Goal: Communication & Community: Share content

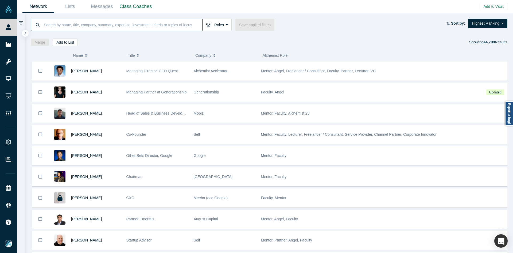
click at [161, 25] on input at bounding box center [122, 24] width 159 height 13
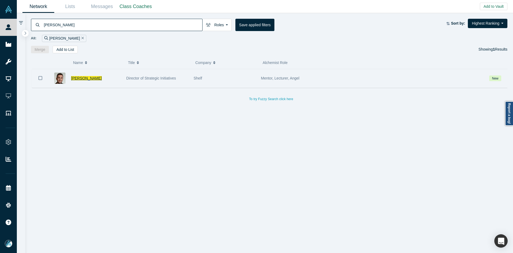
type input "[PERSON_NAME]"
click at [80, 78] on span "[PERSON_NAME]" at bounding box center [86, 78] width 31 height 4
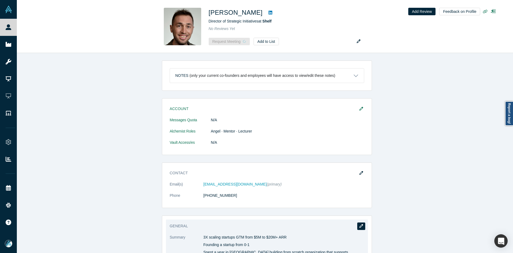
click at [360, 227] on icon "button" at bounding box center [362, 226] width 4 height 4
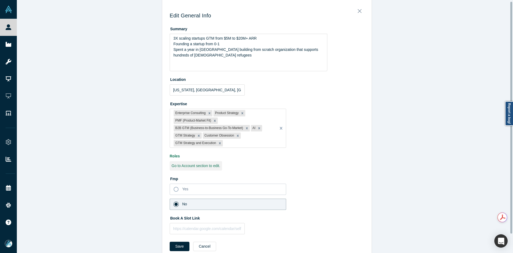
scroll to position [22, 0]
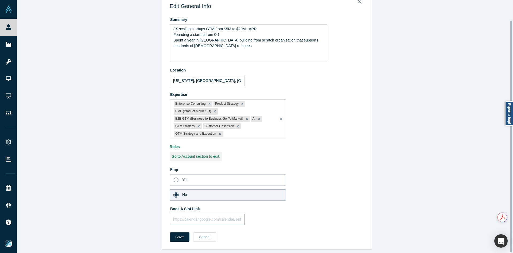
click at [197, 213] on input "text" at bounding box center [207, 218] width 75 height 11
paste input "[URL][DOMAIN_NAME]"
type input "[URL][DOMAIN_NAME]"
drag, startPoint x: 172, startPoint y: 233, endPoint x: 280, endPoint y: 118, distance: 157.4
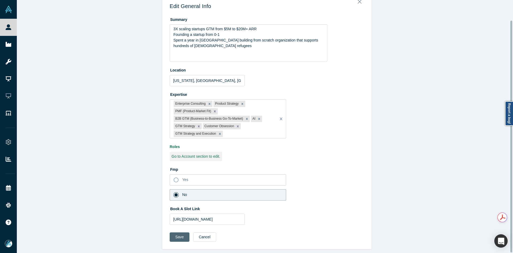
click at [172, 233] on button "Save" at bounding box center [180, 236] width 20 height 9
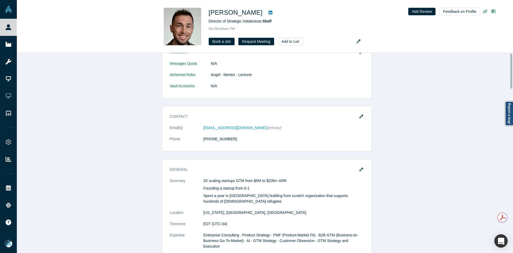
scroll to position [0, 0]
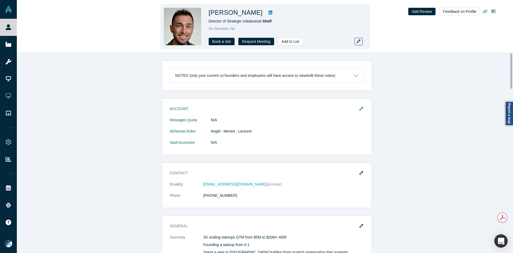
click at [18, 28] on div "Roy Weinstock Director of Strategic Initiatives at Shelf No Reviews Yet Book a …" at bounding box center [265, 26] width 497 height 53
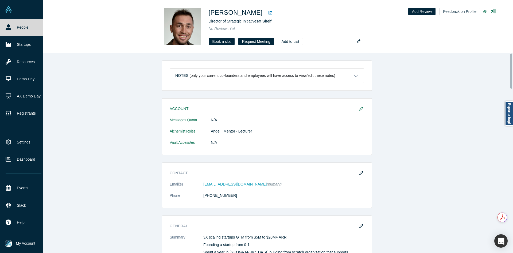
click at [9, 29] on icon at bounding box center [9, 27] width 6 height 6
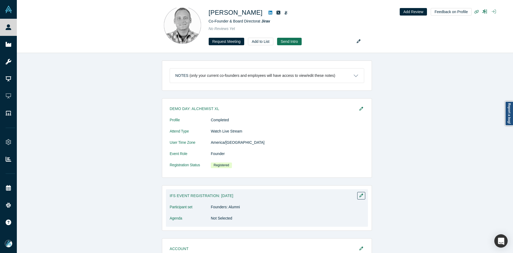
click at [188, 193] on h3 "IFS Event Registration: [DATE]" at bounding box center [263, 196] width 187 height 6
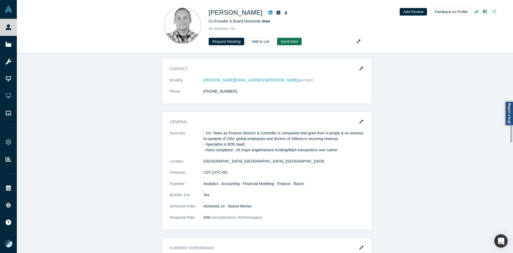
scroll to position [267, 0]
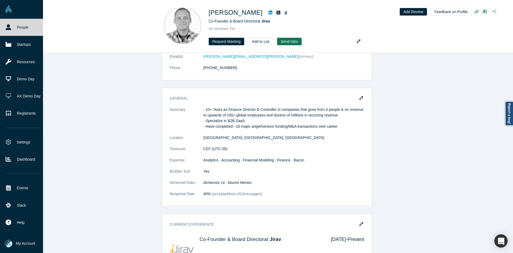
click at [3, 10] on link at bounding box center [21, 9] width 43 height 19
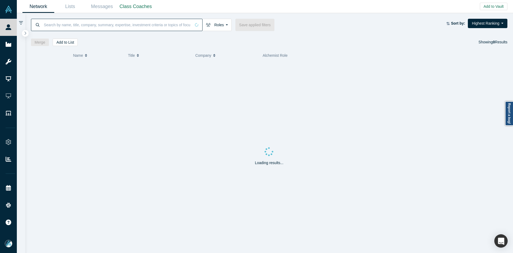
click at [83, 28] on input at bounding box center [117, 24] width 148 height 13
paste input "[PERSON_NAME]"
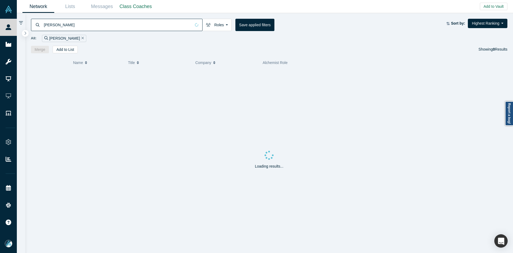
type input "[PERSON_NAME]"
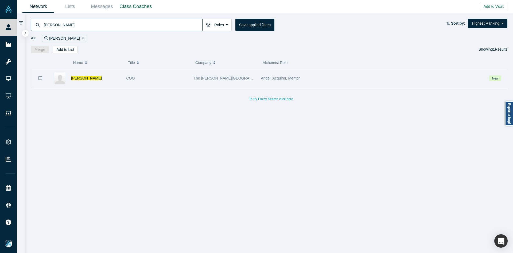
click at [42, 78] on icon "Bookmark" at bounding box center [41, 77] width 4 height 5
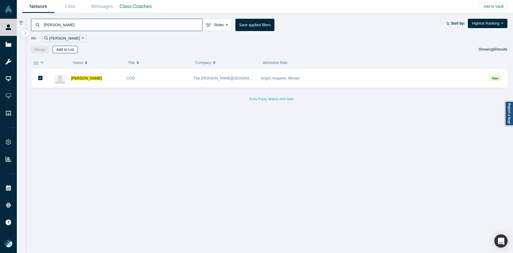
click at [70, 46] on button "Add to List" at bounding box center [65, 49] width 25 height 7
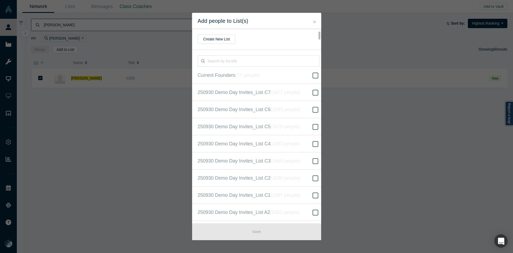
scroll to position [137, 0]
click at [292, 125] on icon "( 16620 people )" at bounding box center [292, 126] width 32 height 5
click at [0, 0] on input "250930 Demo Day Invites_Base List ( 16620 people )" at bounding box center [0, 0] width 0 height 0
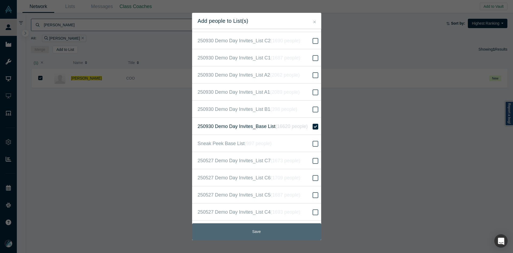
click at [247, 229] on button "Save" at bounding box center [256, 231] width 129 height 17
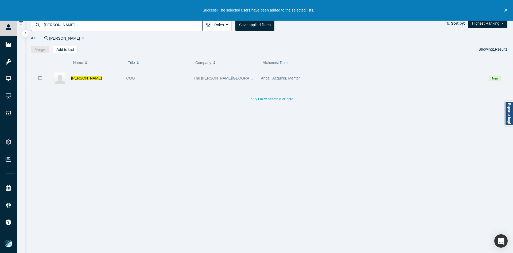
click at [76, 78] on span "[PERSON_NAME]" at bounding box center [86, 78] width 31 height 4
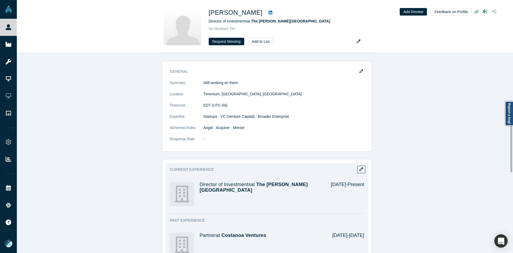
scroll to position [241, 0]
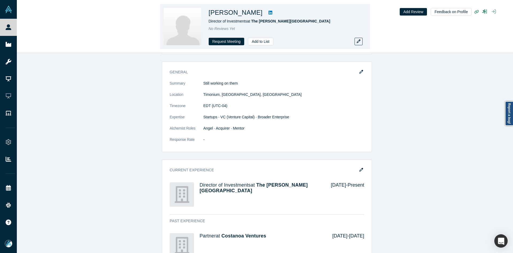
drag, startPoint x: 263, startPoint y: 14, endPoint x: 209, endPoint y: 15, distance: 54.3
click at [209, 15] on h1 "[PERSON_NAME]" at bounding box center [236, 13] width 54 height 10
copy h1 "[PERSON_NAME]"
copy span "The [PERSON_NAME][GEOGRAPHIC_DATA]"
drag, startPoint x: 297, startPoint y: 22, endPoint x: 253, endPoint y: 24, distance: 44.2
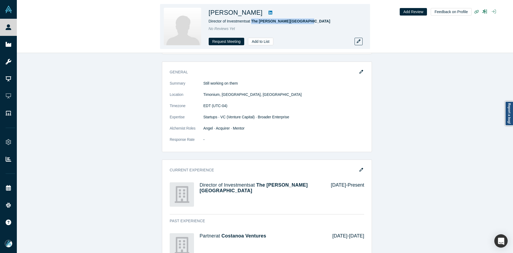
click at [253, 24] on div "[PERSON_NAME] Director of Investments at The [PERSON_NAME][GEOGRAPHIC_DATA] No …" at bounding box center [284, 26] width 150 height 37
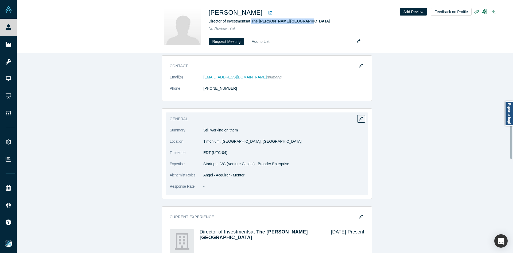
scroll to position [191, 0]
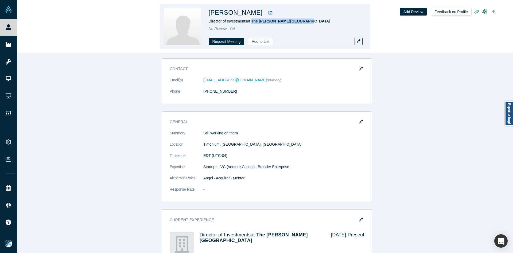
click at [269, 12] on link at bounding box center [271, 12] width 8 height 6
copy h1 "[PERSON_NAME]"
drag, startPoint x: 263, startPoint y: 13, endPoint x: 210, endPoint y: 16, distance: 52.7
click at [210, 16] on h1 "[PERSON_NAME]" at bounding box center [236, 13] width 54 height 10
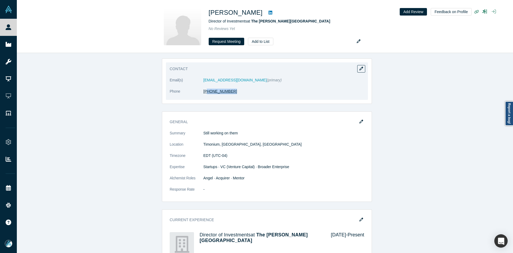
copy link "67) 879-2704"
drag, startPoint x: 229, startPoint y: 92, endPoint x: 204, endPoint y: 94, distance: 25.2
click at [204, 94] on dd "[PHONE_NUMBER]" at bounding box center [284, 92] width 161 height 6
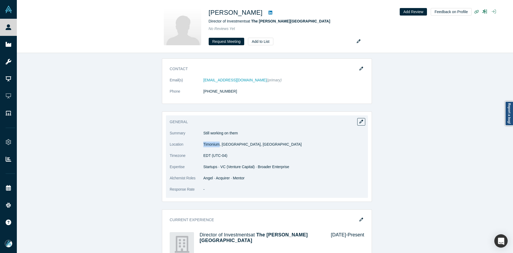
copy dd "Timonium"
drag, startPoint x: 218, startPoint y: 145, endPoint x: 202, endPoint y: 144, distance: 15.5
click at [204, 144] on dd "Timonium, [GEOGRAPHIC_DATA], [GEOGRAPHIC_DATA]" at bounding box center [284, 144] width 161 height 6
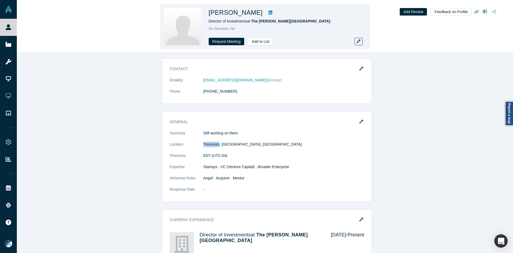
drag, startPoint x: 263, startPoint y: 14, endPoint x: 210, endPoint y: 17, distance: 53.8
click at [210, 17] on h1 "[PERSON_NAME]" at bounding box center [236, 13] width 54 height 10
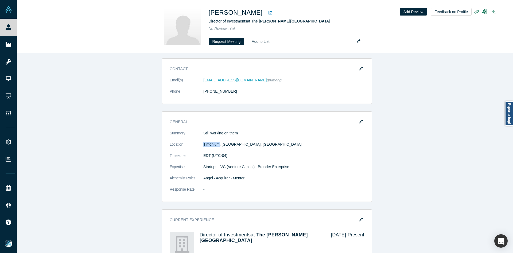
copy h1 "[PERSON_NAME]"
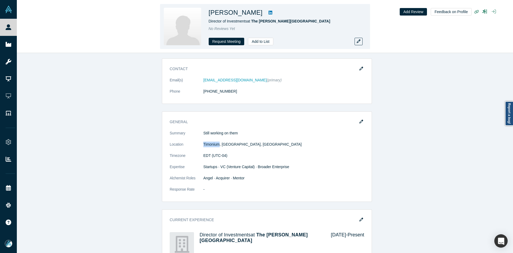
click at [263, 14] on h1 "[PERSON_NAME]" at bounding box center [236, 13] width 54 height 10
copy h1 "[PERSON_NAME]"
drag, startPoint x: 262, startPoint y: 14, endPoint x: 210, endPoint y: 15, distance: 51.9
click at [210, 15] on h1 "[PERSON_NAME]" at bounding box center [236, 13] width 54 height 10
copy span "The [PERSON_NAME][GEOGRAPHIC_DATA]"
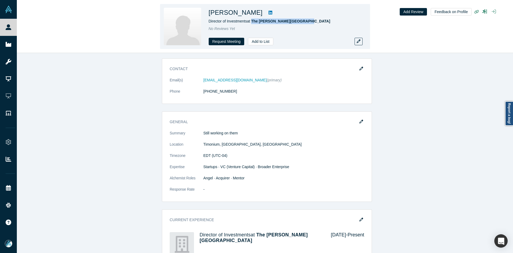
copy span "The [PERSON_NAME][GEOGRAPHIC_DATA]"
drag, startPoint x: 310, startPoint y: 20, endPoint x: 252, endPoint y: 24, distance: 58.2
click at [252, 24] on div "[PERSON_NAME] Director of Investments at The [PERSON_NAME][GEOGRAPHIC_DATA] No …" at bounding box center [284, 26] width 150 height 37
drag, startPoint x: 264, startPoint y: 13, endPoint x: 225, endPoint y: 13, distance: 38.5
click at [225, 12] on div "[PERSON_NAME]" at bounding box center [284, 13] width 150 height 10
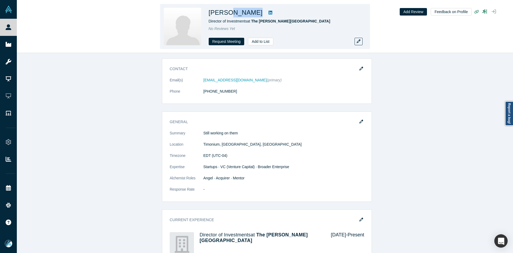
copy div "[PERSON_NAME]"
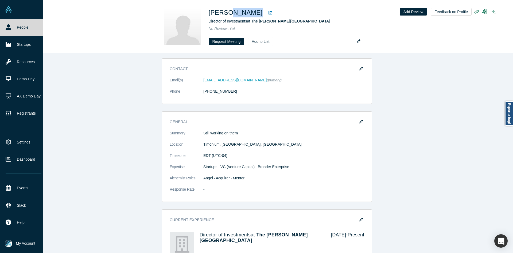
click at [12, 30] on link "People" at bounding box center [23, 27] width 47 height 17
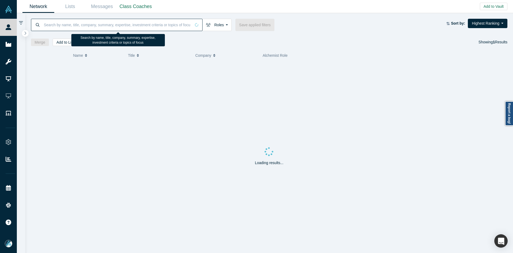
click at [107, 25] on input at bounding box center [117, 24] width 148 height 13
paste input "[PERSON_NAME]"
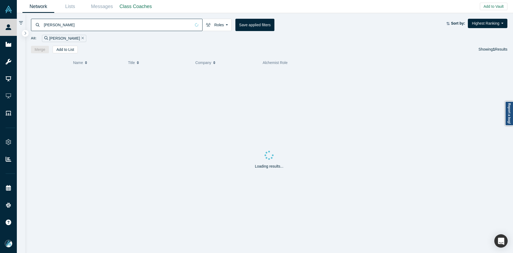
type input "[PERSON_NAME]"
click at [41, 77] on icon "Bookmark" at bounding box center [41, 77] width 4 height 5
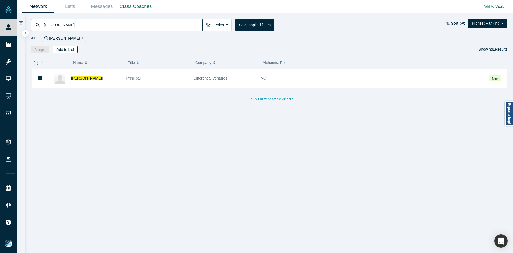
click at [68, 50] on button "Add to List" at bounding box center [65, 49] width 25 height 7
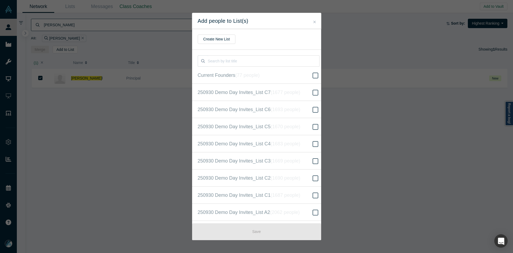
scroll to position [137, 0]
click at [271, 125] on span "250930 Demo Day Invites_Base List ( 16620 people )" at bounding box center [253, 125] width 110 height 7
click at [0, 0] on input "250930 Demo Day Invites_Base List ( 16620 people )" at bounding box center [0, 0] width 0 height 0
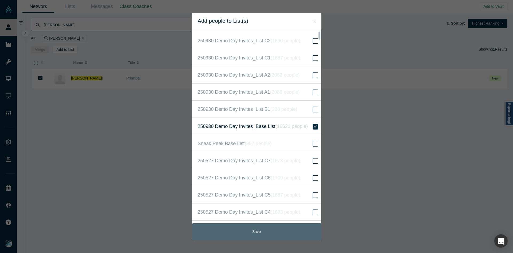
click at [268, 232] on button "Save" at bounding box center [256, 231] width 129 height 17
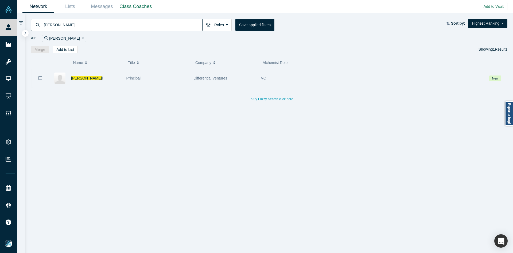
click at [76, 80] on span "[PERSON_NAME]" at bounding box center [86, 78] width 31 height 4
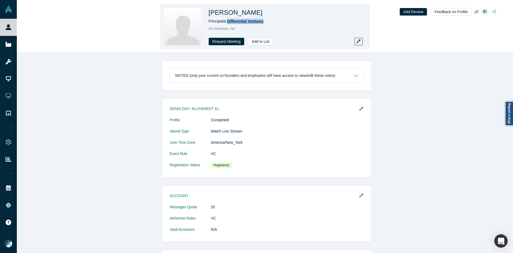
drag, startPoint x: 274, startPoint y: 22, endPoint x: 229, endPoint y: 23, distance: 44.4
click at [229, 23] on div "Principal at Differential Ventures" at bounding box center [284, 21] width 150 height 6
drag, startPoint x: 246, startPoint y: 14, endPoint x: 225, endPoint y: 14, distance: 21.1
click at [225, 14] on div "[PERSON_NAME]" at bounding box center [284, 13] width 150 height 10
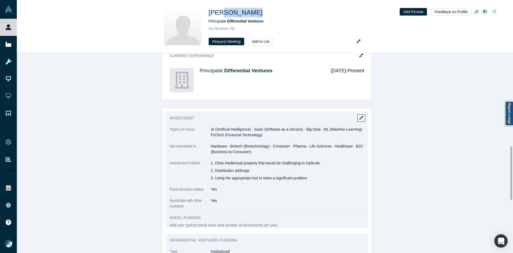
scroll to position [348, 0]
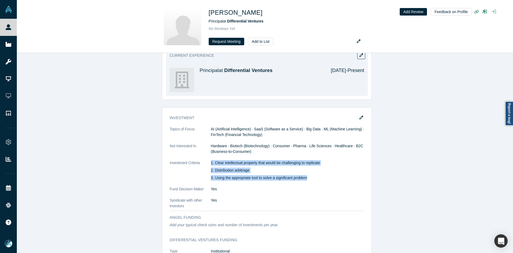
drag, startPoint x: 209, startPoint y: 162, endPoint x: 323, endPoint y: 83, distance: 138.4
click at [306, 182] on dl "Topics of Focus AI (Artificial Intelligence) · SaaS (Software as a Service) · B…" at bounding box center [267, 167] width 195 height 82
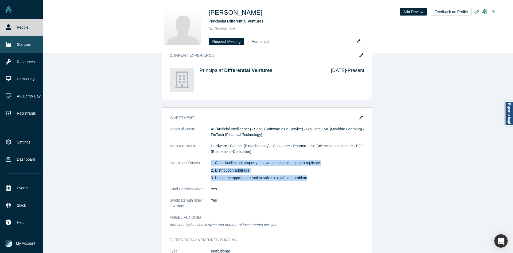
click at [14, 43] on link "Startups" at bounding box center [23, 44] width 47 height 17
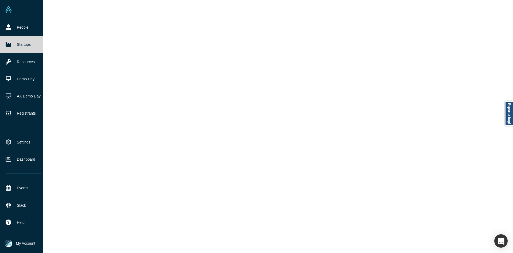
click at [14, 43] on link "Startups" at bounding box center [23, 44] width 47 height 17
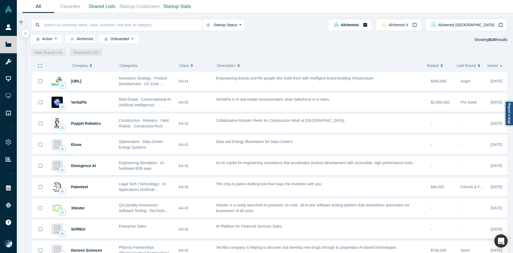
click at [26, 34] on icon "button" at bounding box center [25, 33] width 3 height 4
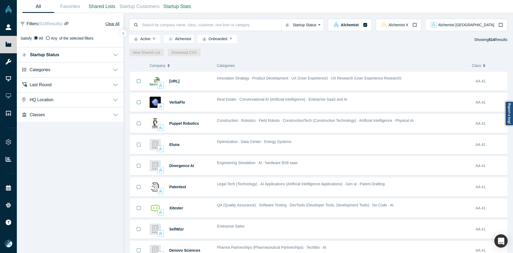
click at [51, 88] on button "Last Round" at bounding box center [70, 84] width 107 height 15
click at [51, 87] on button "Last Round" at bounding box center [70, 84] width 107 height 15
click at [47, 67] on button "Categories" at bounding box center [70, 69] width 107 height 15
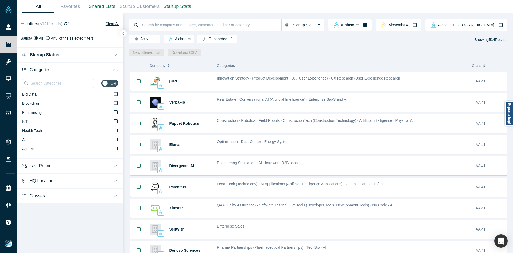
click at [41, 83] on input at bounding box center [62, 83] width 64 height 7
click at [38, 143] on label "AI" at bounding box center [70, 139] width 96 height 9
click at [0, 0] on input "AI" at bounding box center [0, 0] width 0 height 0
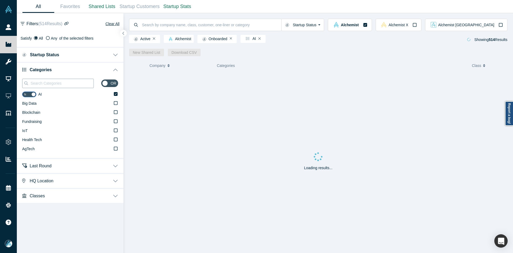
click at [37, 82] on input at bounding box center [62, 83] width 64 height 7
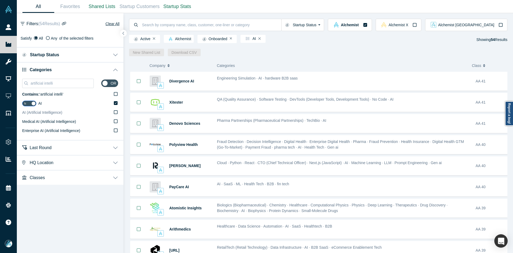
click at [51, 112] on span "AI (Artificial Intelligence)" at bounding box center [42, 112] width 40 height 4
click at [0, 0] on input "AI (Artificial Intelligence)" at bounding box center [0, 0] width 0 height 0
click at [56, 85] on input "artificial intelli" at bounding box center [62, 83] width 64 height 7
click at [56, 84] on input "artificial intelli" at bounding box center [62, 83] width 64 height 7
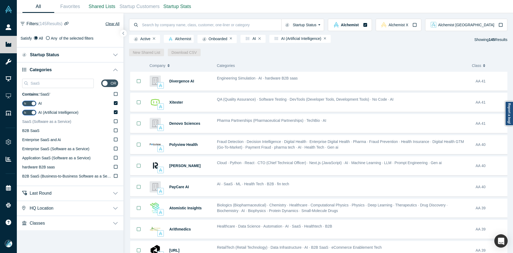
click at [43, 124] on span "SaaS (Software as a Service)" at bounding box center [46, 121] width 49 height 4
click at [0, 0] on input "SaaS (Software as a Service)" at bounding box center [0, 0] width 0 height 0
drag, startPoint x: 69, startPoint y: 89, endPoint x: 66, endPoint y: 85, distance: 5.5
click at [69, 89] on div "SaaS" at bounding box center [58, 83] width 72 height 13
click at [66, 85] on input "SaaS" at bounding box center [62, 83] width 64 height 7
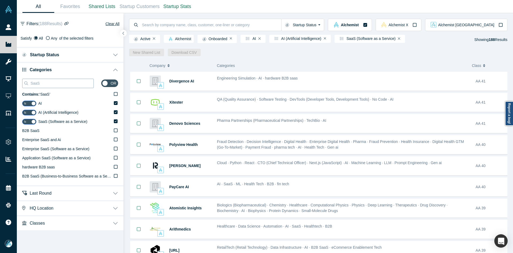
click at [66, 85] on input "SaaS" at bounding box center [62, 83] width 64 height 7
paste input "Big Dat"
click at [66, 85] on input "SaaS" at bounding box center [62, 83] width 64 height 7
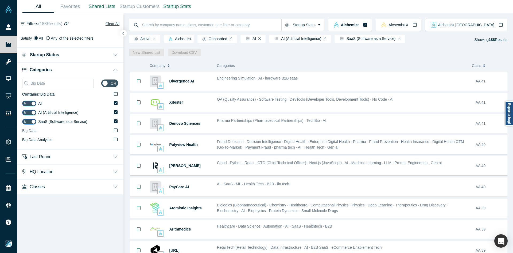
click at [57, 131] on label "Big Data" at bounding box center [70, 130] width 96 height 9
click at [0, 0] on input "Big Data" at bounding box center [0, 0] width 0 height 0
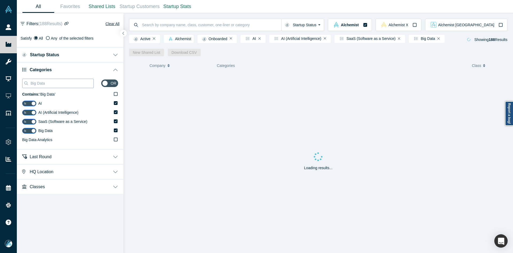
click at [84, 81] on input "Big Data" at bounding box center [62, 83] width 64 height 7
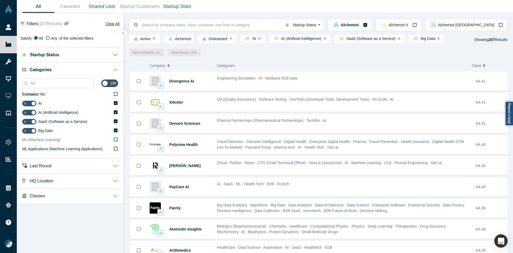
click at [64, 140] on label "ML (Machine Learning)" at bounding box center [70, 139] width 96 height 9
click at [0, 0] on input "ML (Machine Learning)" at bounding box center [0, 0] width 0 height 0
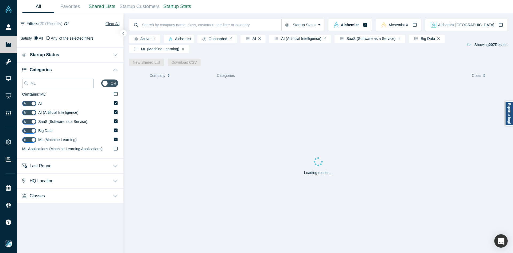
click at [43, 81] on input "ML" at bounding box center [62, 83] width 64 height 7
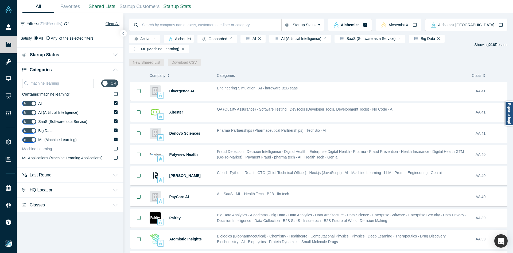
click at [54, 151] on label "Machine Learning" at bounding box center [70, 148] width 96 height 9
click at [0, 0] on input "Machine Learning" at bounding box center [0, 0] width 0 height 0
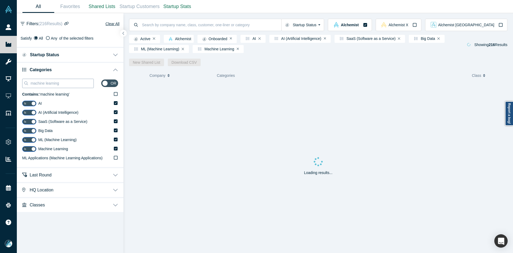
click at [70, 85] on input "machine learning" at bounding box center [62, 83] width 64 height 7
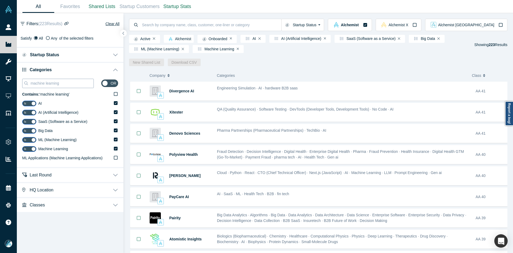
click at [70, 85] on input "machine learning" at bounding box center [62, 83] width 64 height 7
paste input "FinTech"
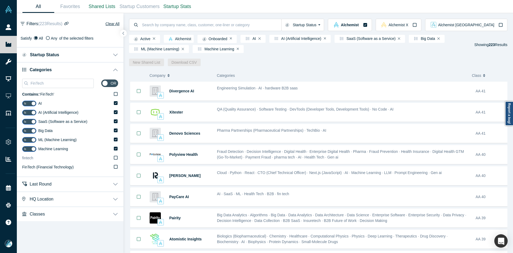
click at [51, 159] on label "fintech" at bounding box center [70, 158] width 96 height 9
click at [0, 0] on input "fintech" at bounding box center [0, 0] width 0 height 0
click at [47, 166] on span "FinTech (Financial Technology)" at bounding box center [48, 167] width 52 height 4
click at [0, 0] on input "FinTech (Financial Technology)" at bounding box center [0, 0] width 0 height 0
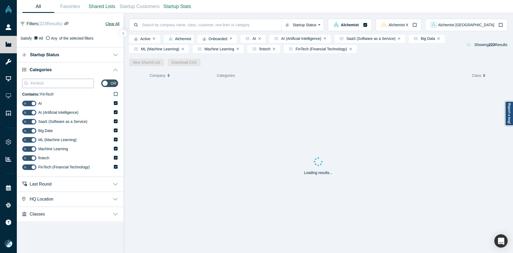
click at [35, 83] on input "FinTech" at bounding box center [62, 83] width 64 height 7
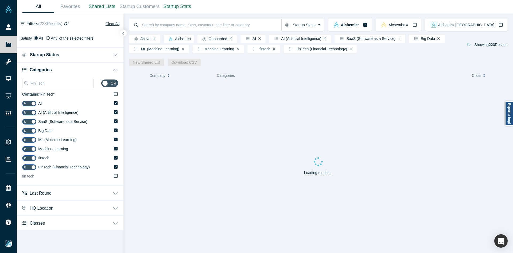
click at [62, 175] on label "fin tech" at bounding box center [70, 176] width 96 height 9
click at [0, 0] on input "fin tech" at bounding box center [0, 0] width 0 height 0
click at [50, 84] on input "Fin Tech" at bounding box center [62, 83] width 64 height 7
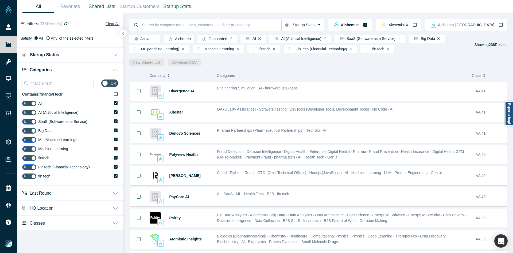
type input "financial tech"
click at [123, 32] on icon "button" at bounding box center [123, 33] width 3 height 4
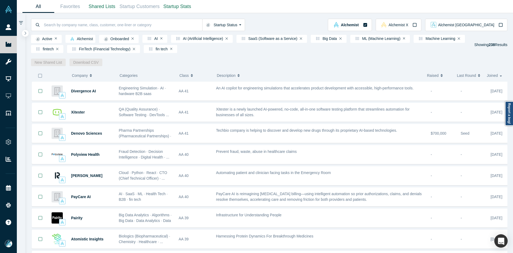
click at [39, 78] on icon "button" at bounding box center [40, 76] width 4 height 4
click at [51, 64] on link "New Shared List" at bounding box center [48, 62] width 35 height 7
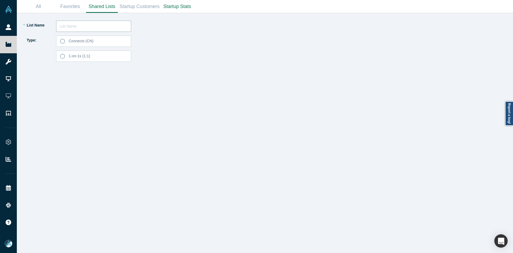
click at [70, 25] on input "text" at bounding box center [93, 26] width 75 height 11
paste input "[PERSON_NAME]"
type input "[PERSON_NAME] List 250925"
click at [90, 40] on span "Connects (CN)" at bounding box center [81, 41] width 25 height 4
click at [0, 0] on input "Connects (CN)" at bounding box center [0, 0] width 0 height 0
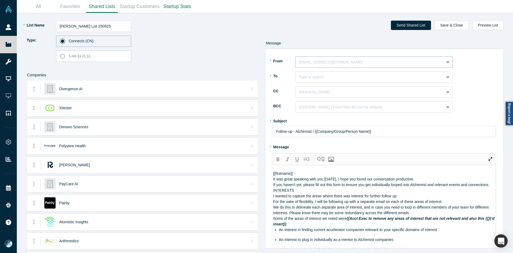
click at [327, 57] on div "[EMAIL_ADDRESS][DOMAIN_NAME]" at bounding box center [375, 61] width 158 height 11
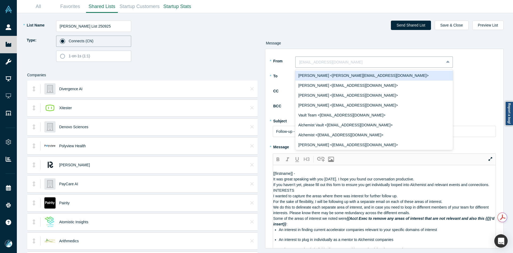
click at [323, 74] on div "[PERSON_NAME] <[PERSON_NAME][EMAIL_ADDRESS][DOMAIN_NAME]>" at bounding box center [375, 76] width 158 height 10
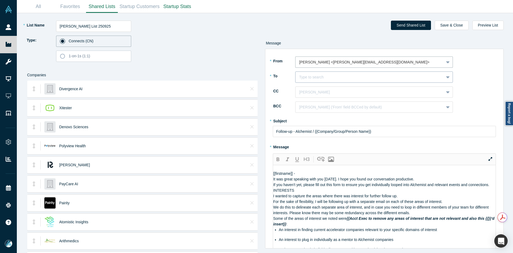
click at [323, 82] on div "Type to search" at bounding box center [375, 76] width 158 height 11
paste input "[PERSON_NAME]"
type input "[PERSON_NAME]"
click at [325, 89] on div "[PERSON_NAME]" at bounding box center [375, 91] width 158 height 10
click at [324, 92] on div at bounding box center [370, 92] width 141 height 7
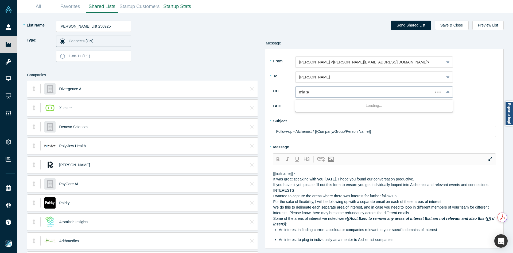
type input "mia sco"
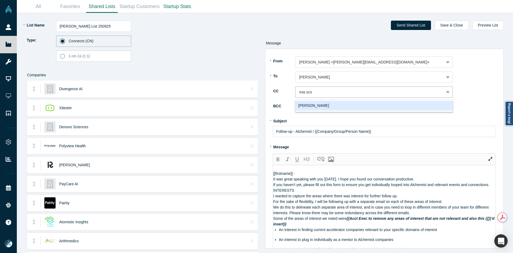
click at [324, 107] on div "[PERSON_NAME]" at bounding box center [375, 106] width 158 height 10
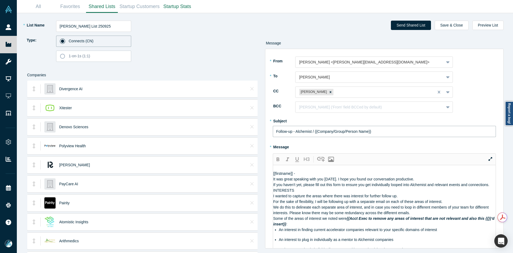
click at [296, 132] on input "Follow-up - Alchemist / {{Company/Group/Person Name}}" at bounding box center [385, 131] width 224 height 11
paste input "Curated Alchemist Companies Relevant to Your Interests"
type input "Curated Alchemist Companies Relevant to Your Interests"
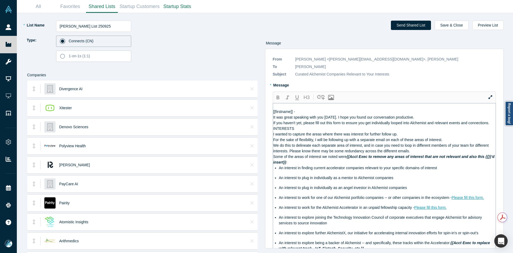
drag, startPoint x: 342, startPoint y: 197, endPoint x: 406, endPoint y: 125, distance: 96.8
click at [223, 124] on div "* List Name [PERSON_NAME] List 250925 Type: Connects (CN) 1-on-1s (1:1) Compani…" at bounding box center [265, 133] width 489 height 240
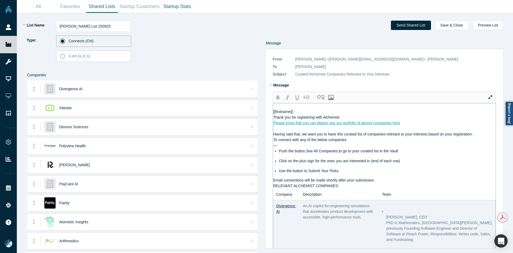
click at [404, 126] on div "Please know that you can always see our portfolio of alumni companies here" at bounding box center [385, 123] width 223 height 6
click at [363, 120] on div "Thank you for registering with Alchemist." at bounding box center [385, 117] width 223 height 6
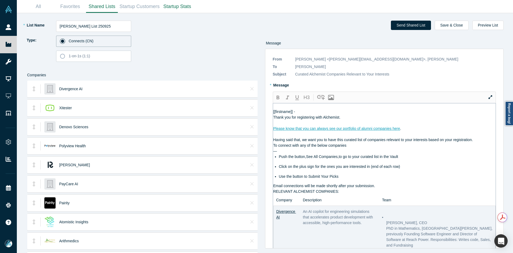
click at [477, 143] on div "Having said that, we want you to have this curated list of companies relevant t…" at bounding box center [385, 140] width 223 height 6
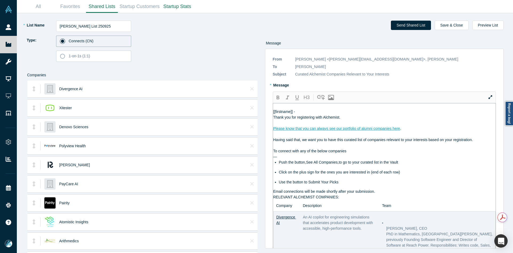
click at [385, 194] on div "Email connections will be made shortly after your submission." at bounding box center [385, 192] width 223 height 6
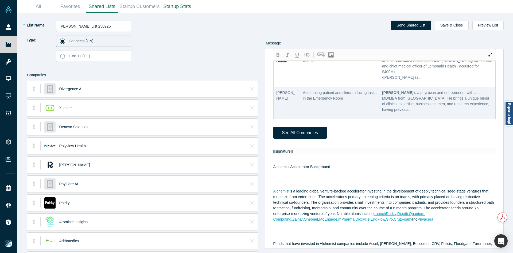
click at [281, 159] on div "[[firstname]] - Thank you for registering with Alchemist. Please know that you …" at bounding box center [385, 119] width 223 height 673
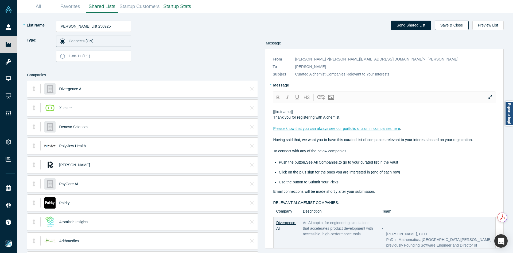
click at [455, 23] on button "Save & Close" at bounding box center [452, 25] width 34 height 9
